Goal: Navigation & Orientation: Go to known website

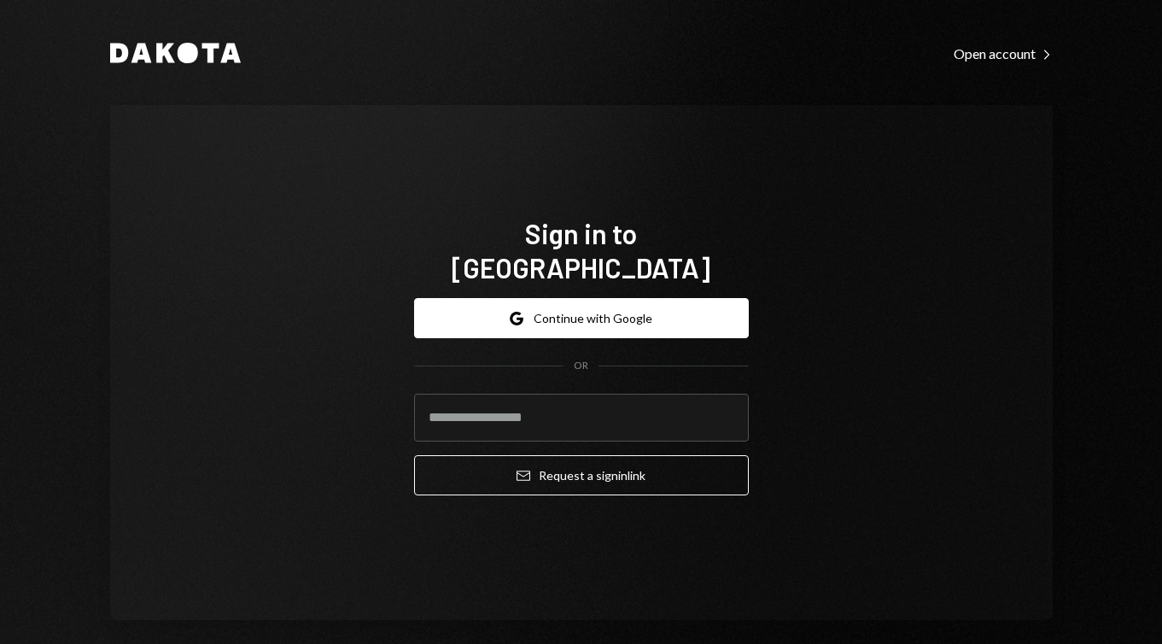
type input "**********"
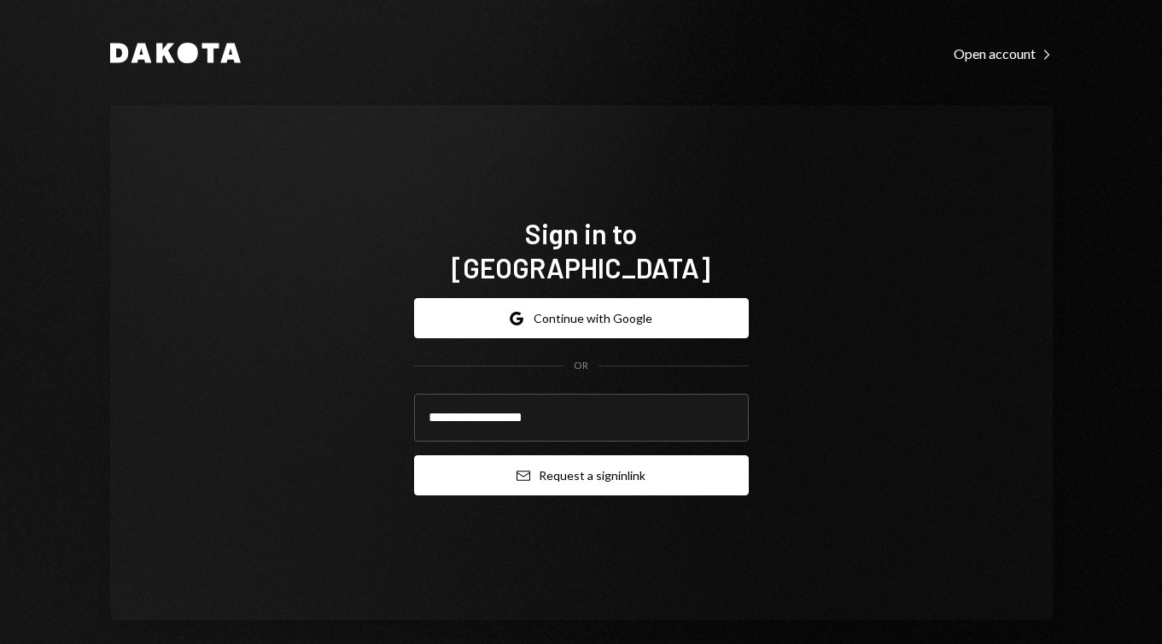
click at [533, 455] on button "Email Request a sign in link" at bounding box center [581, 475] width 335 height 40
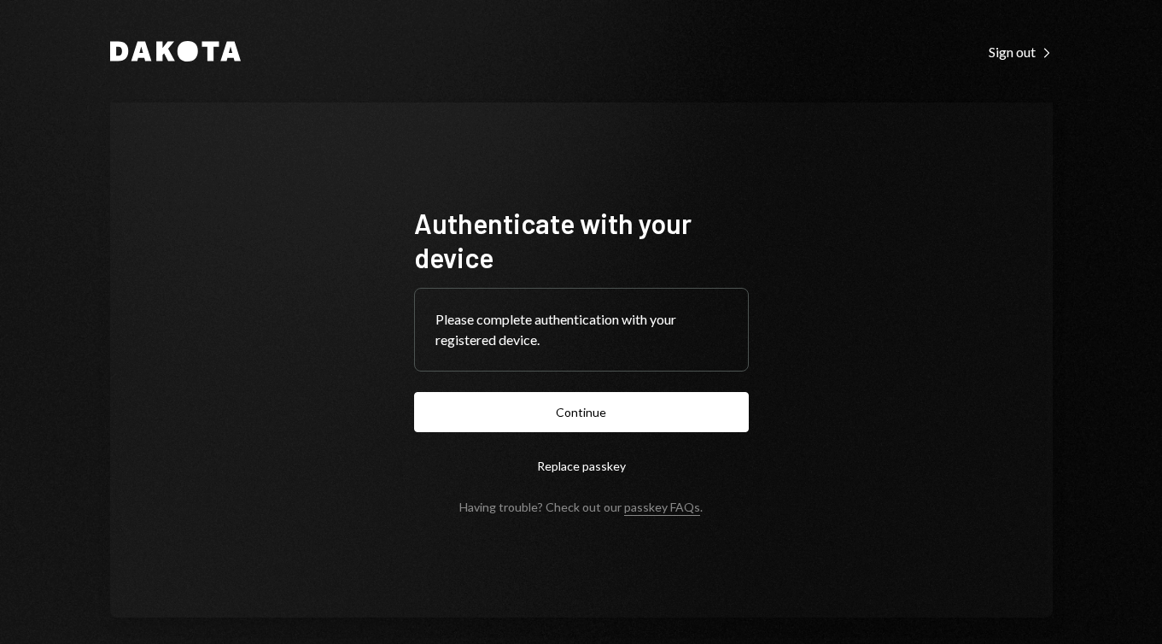
click at [628, 389] on form "Authenticate with your device Please complete authentication with your register…" at bounding box center [581, 360] width 335 height 308
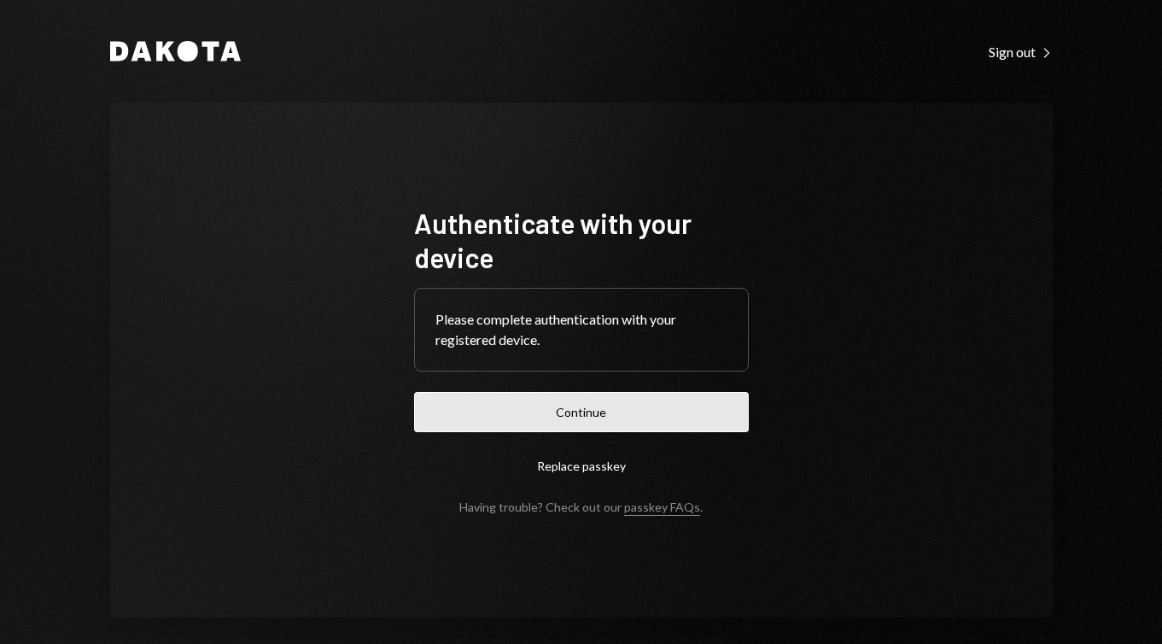
click at [595, 413] on button "Continue" at bounding box center [581, 412] width 335 height 40
